Goal: Check status: Check status

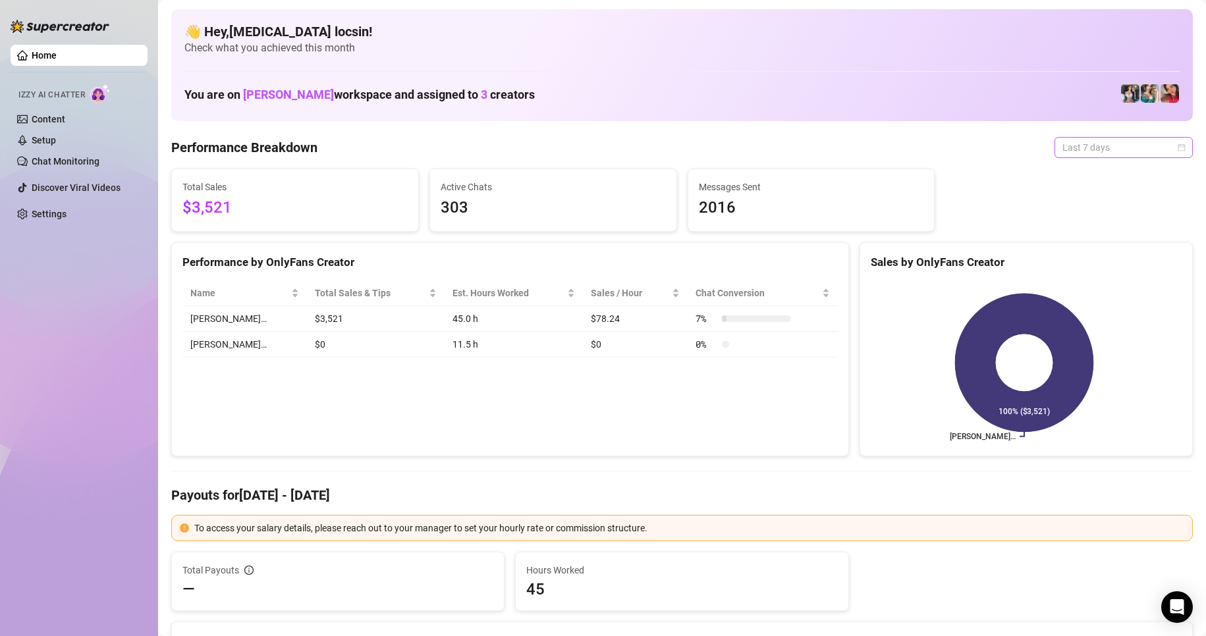
click at [1094, 138] on span "Last 7 days" at bounding box center [1123, 148] width 123 height 20
click at [1117, 261] on div "Custom date" at bounding box center [1112, 258] width 117 height 14
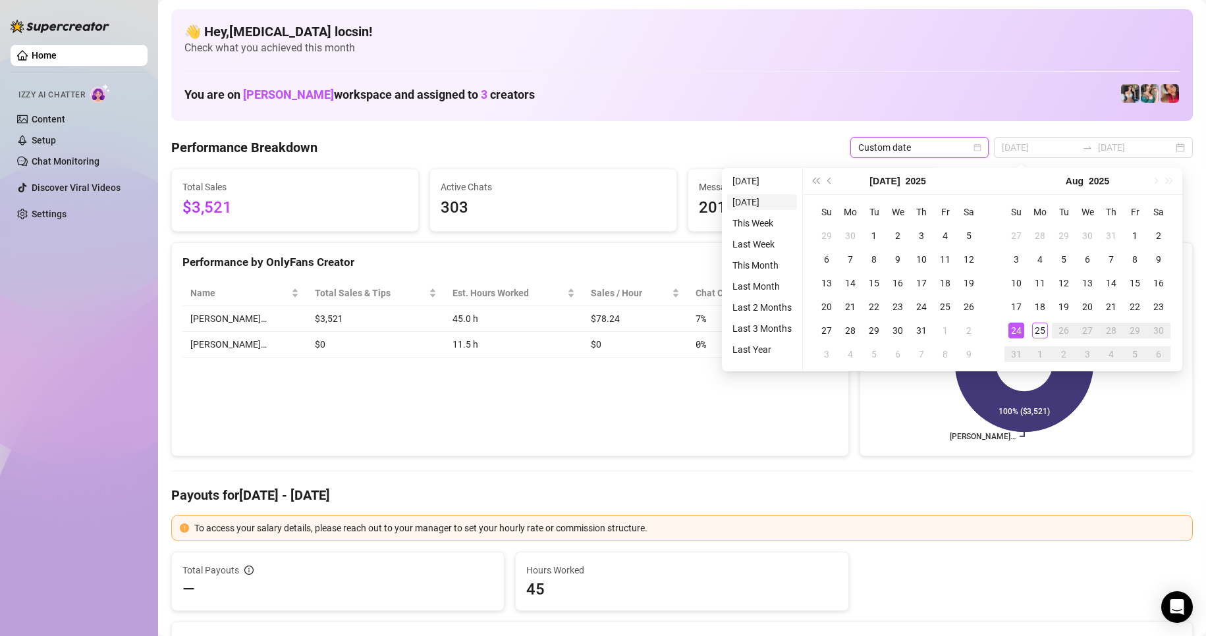
type input "[DATE]"
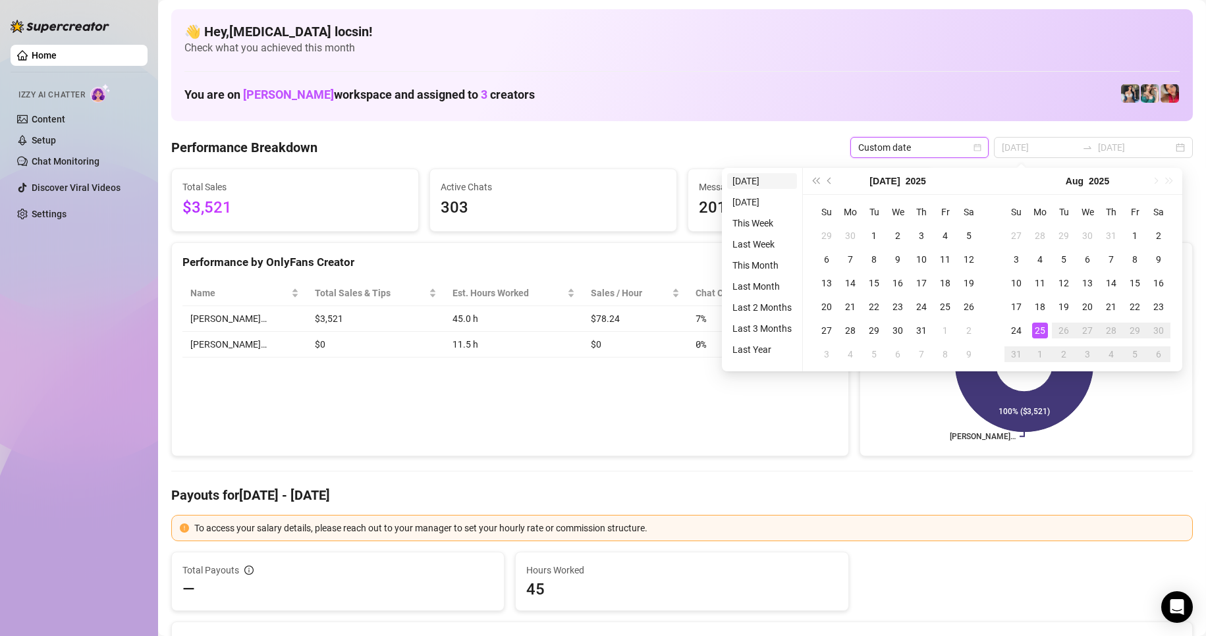
click at [763, 179] on li "[DATE]" at bounding box center [762, 181] width 70 height 16
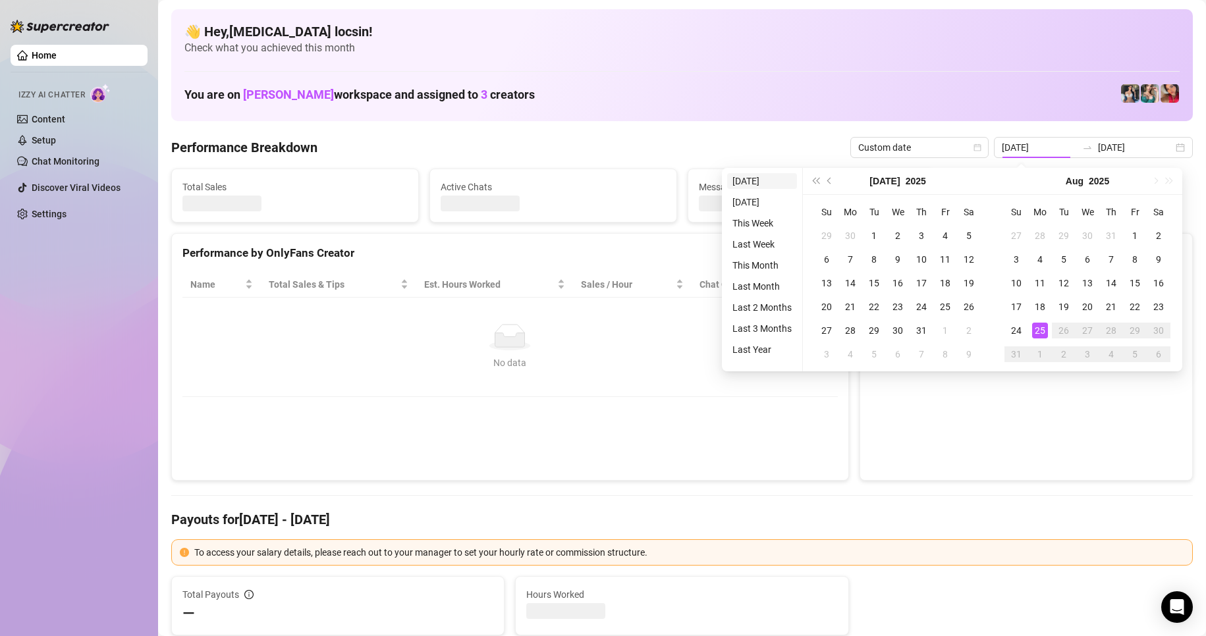
type input "[DATE]"
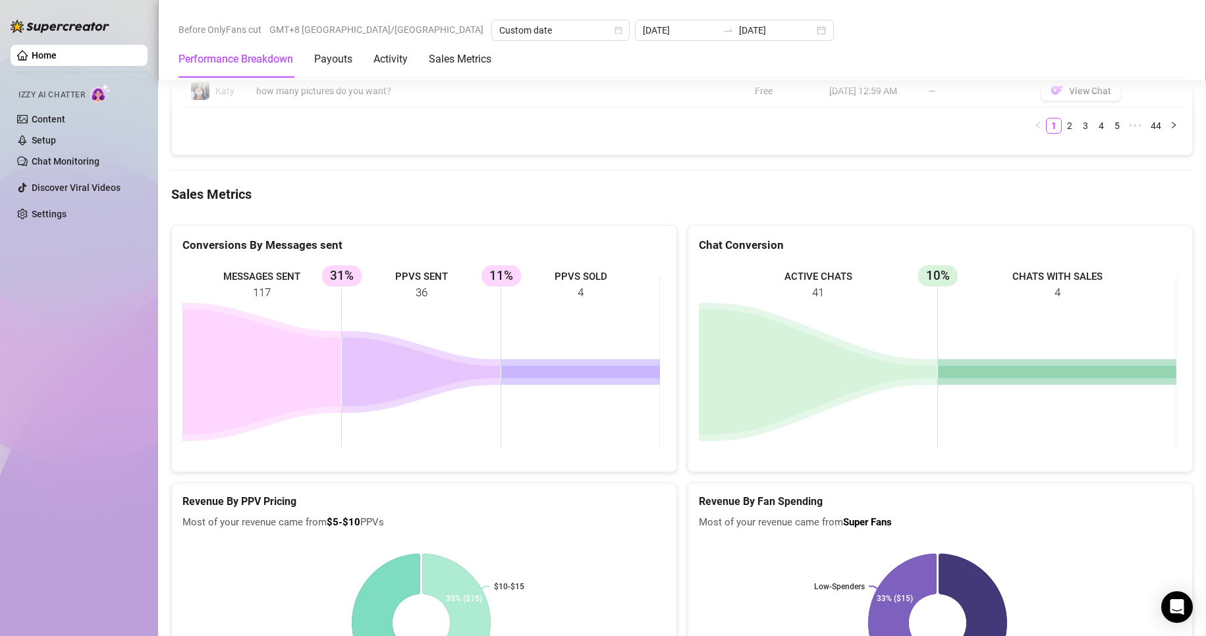
scroll to position [1647, 0]
